Goal: Task Accomplishment & Management: Use online tool/utility

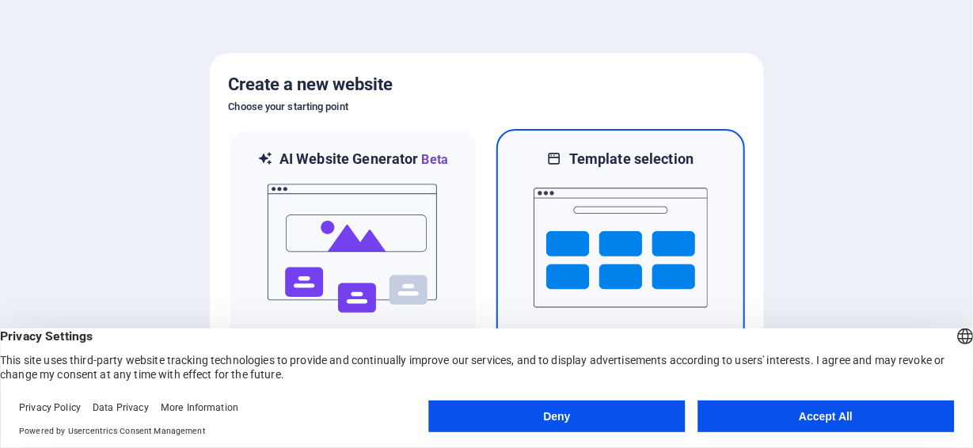
click at [608, 217] on img at bounding box center [620, 248] width 174 height 158
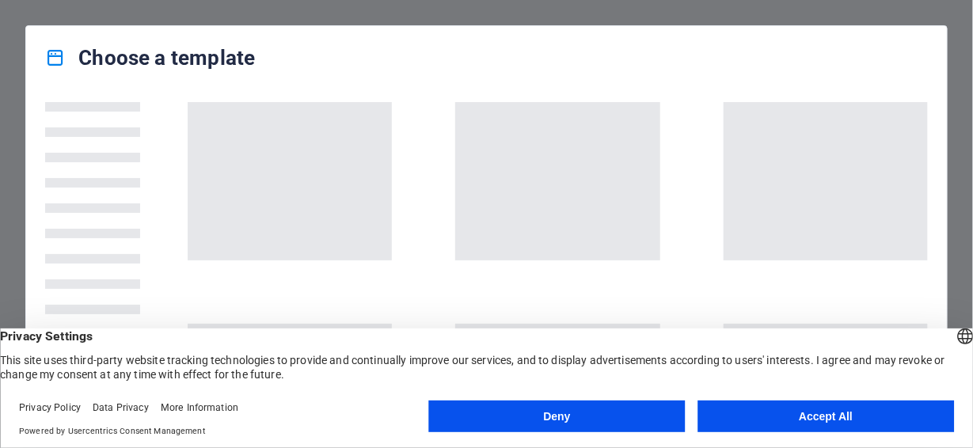
click at [762, 408] on button "Accept All" at bounding box center [825, 416] width 256 height 32
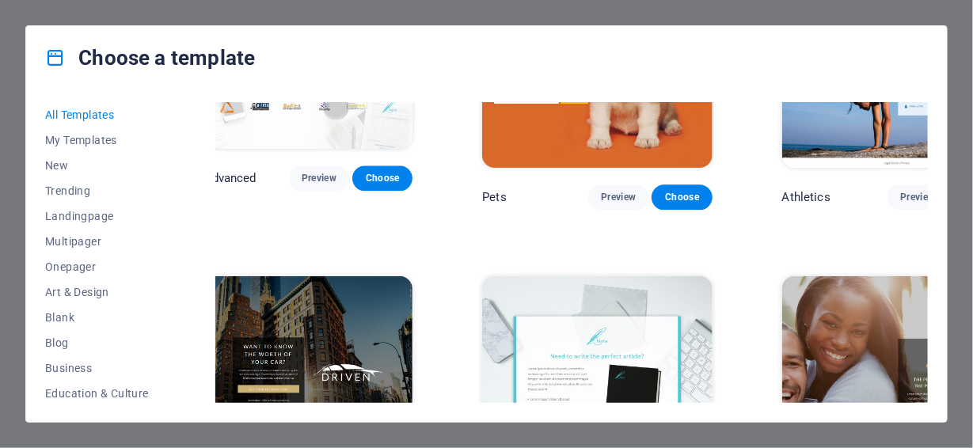
scroll to position [16802, 20]
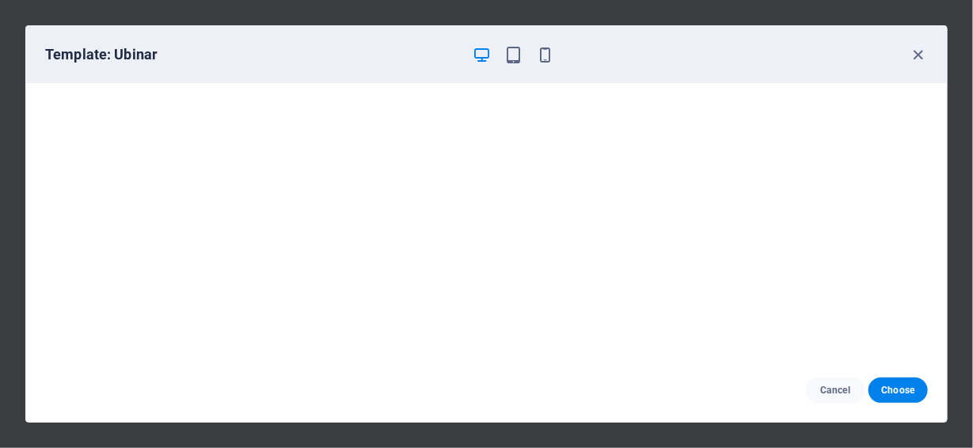
scroll to position [0, 0]
click at [520, 55] on icon "button" at bounding box center [513, 55] width 18 height 18
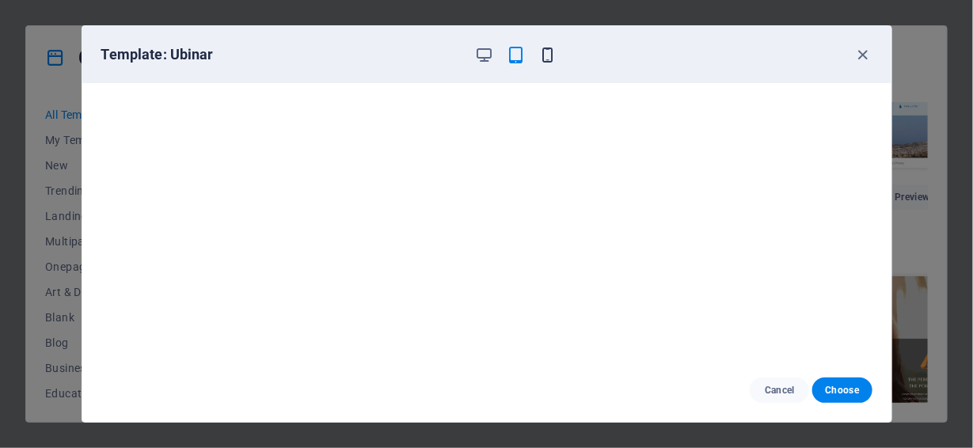
click at [540, 51] on icon "button" at bounding box center [547, 55] width 18 height 18
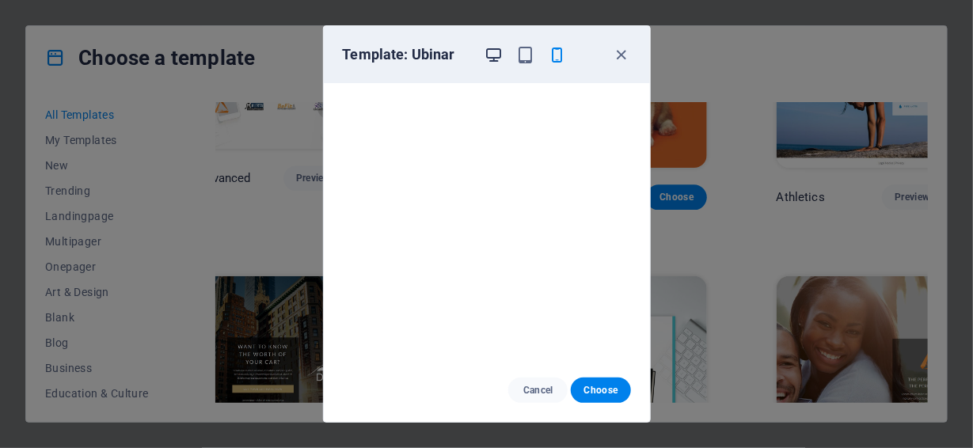
click at [496, 58] on icon "button" at bounding box center [493, 55] width 18 height 18
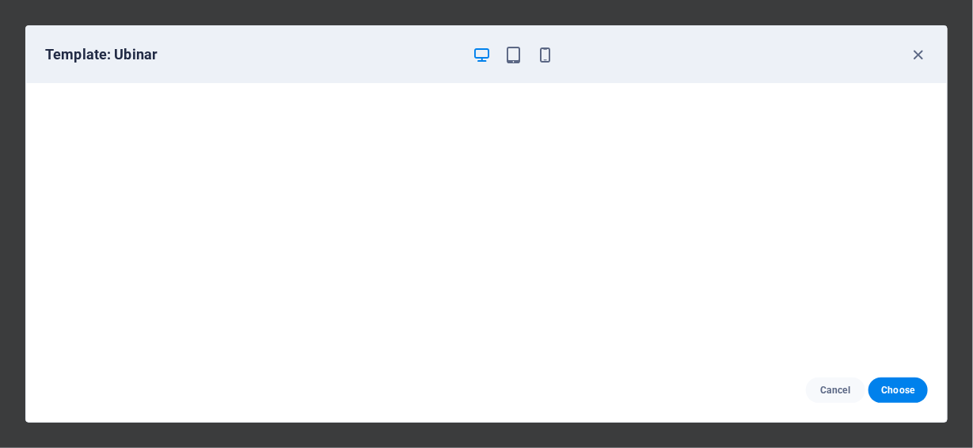
scroll to position [3, 0]
click at [913, 53] on icon "button" at bounding box center [918, 55] width 18 height 18
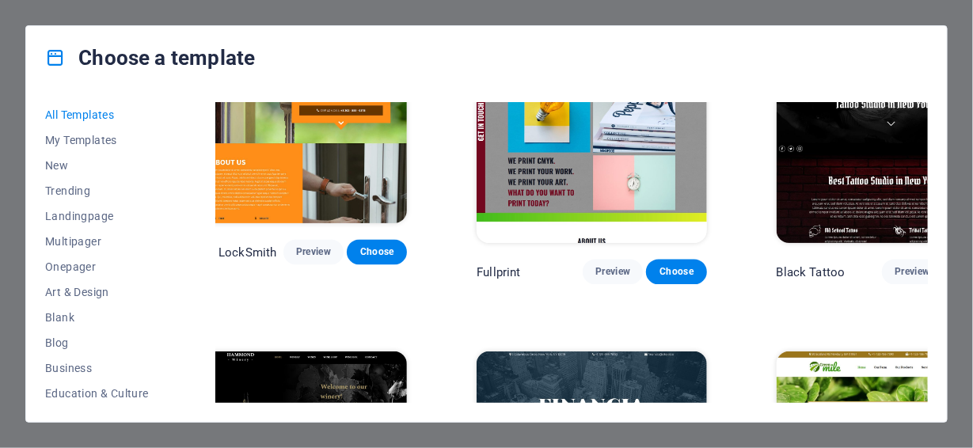
scroll to position [10005, 20]
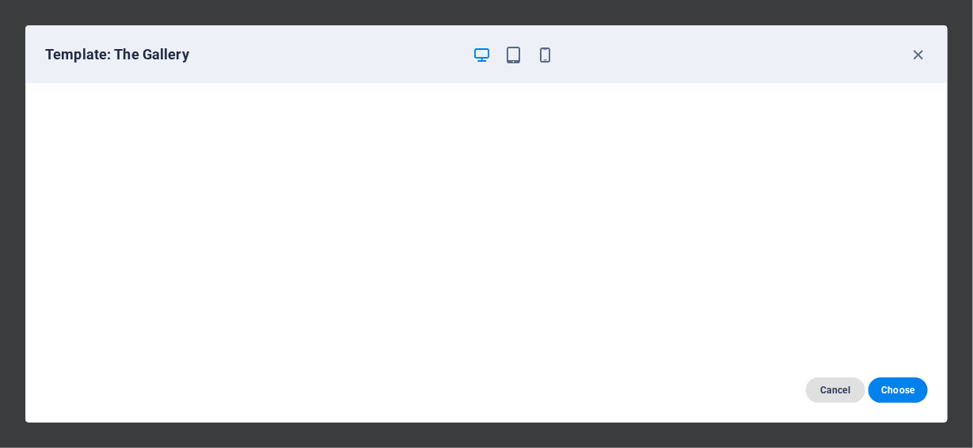
click at [829, 389] on span "Cancel" at bounding box center [835, 390] width 34 height 13
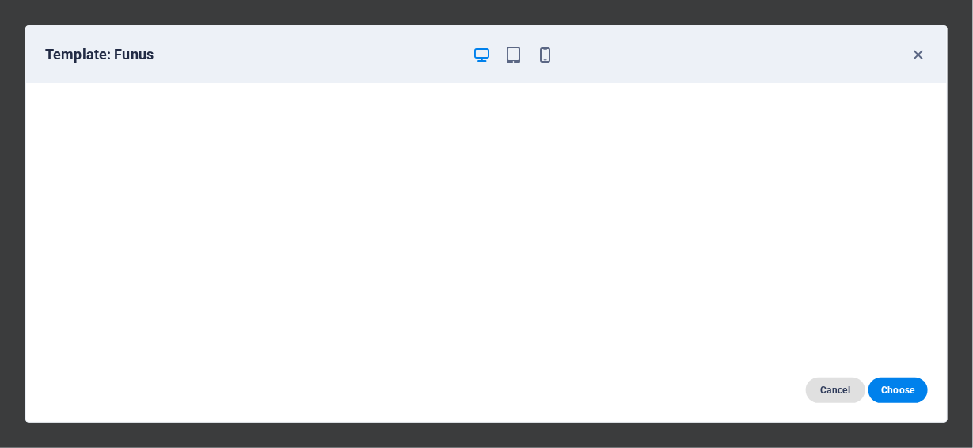
click at [840, 392] on span "Cancel" at bounding box center [835, 390] width 34 height 13
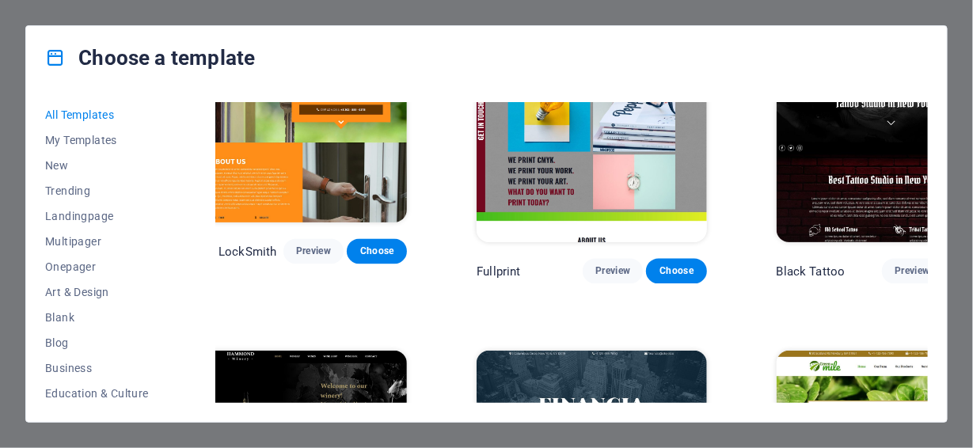
scroll to position [10190, 20]
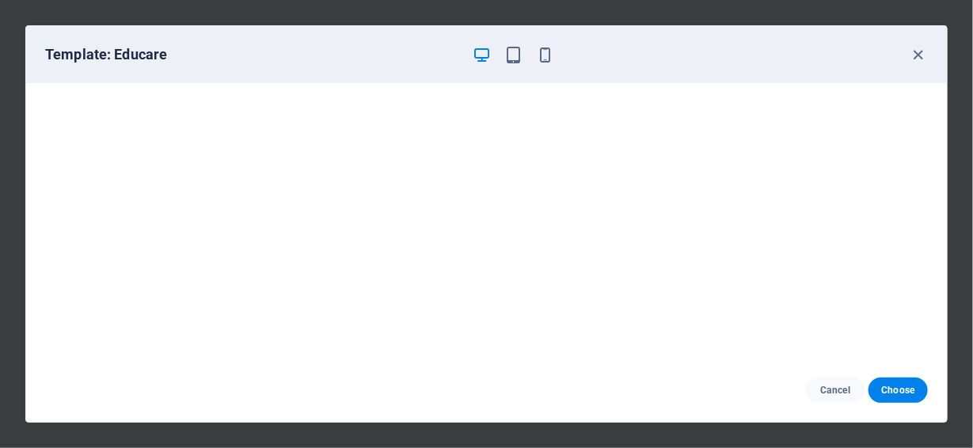
scroll to position [3, 0]
click at [889, 392] on span "Choose" at bounding box center [898, 390] width 34 height 13
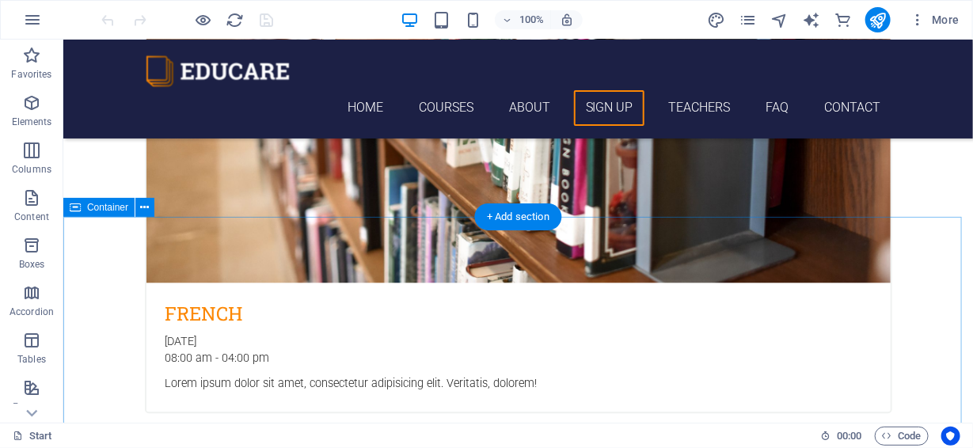
scroll to position [3508, 0]
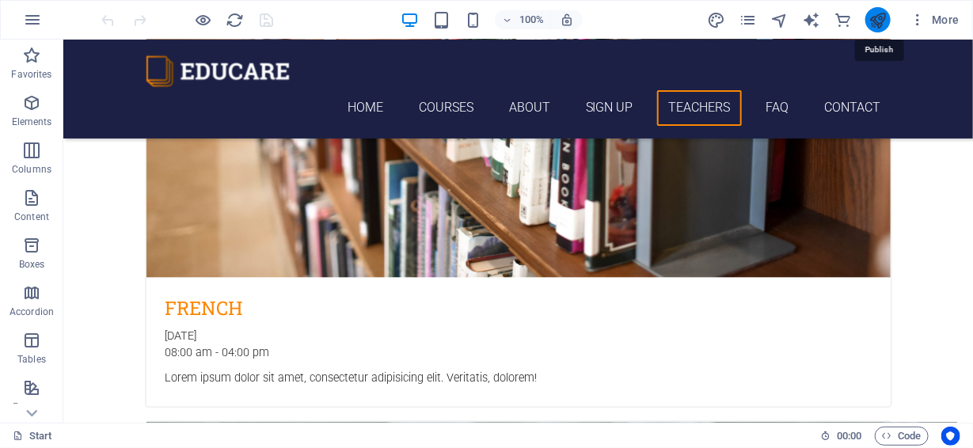
click at [884, 17] on icon "publish" at bounding box center [877, 20] width 18 height 18
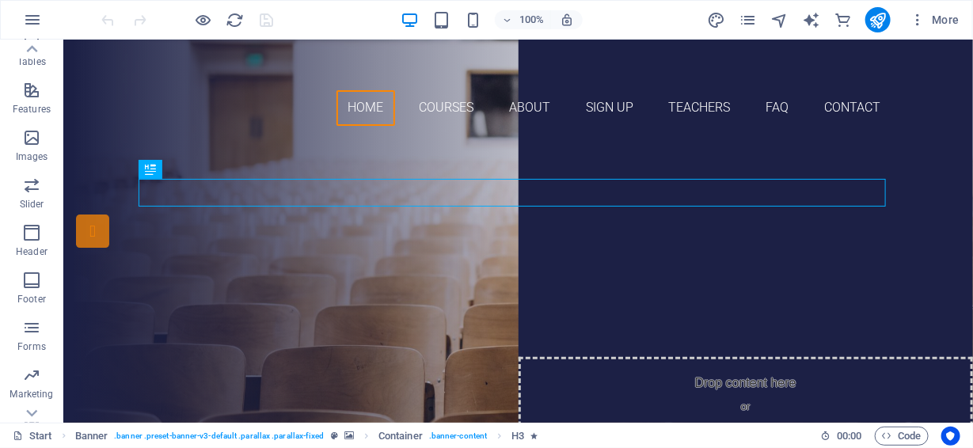
scroll to position [369, 0]
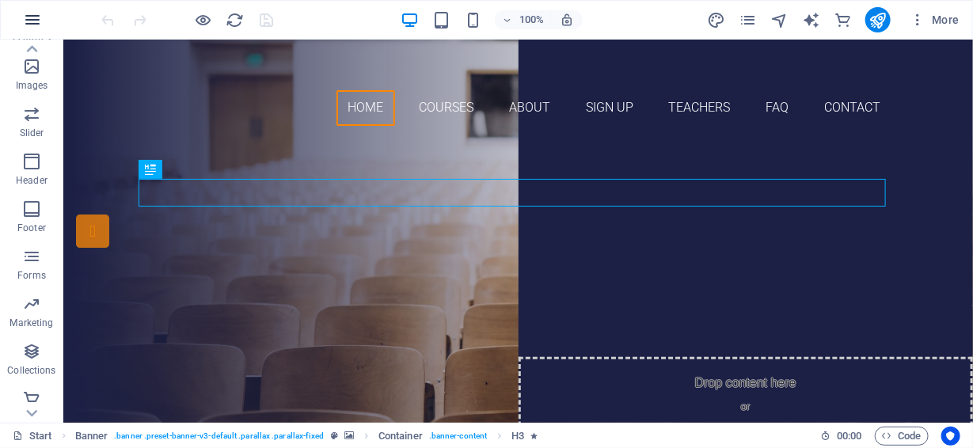
click at [40, 21] on icon "button" at bounding box center [32, 19] width 19 height 19
